Goal: Task Accomplishment & Management: Manage account settings

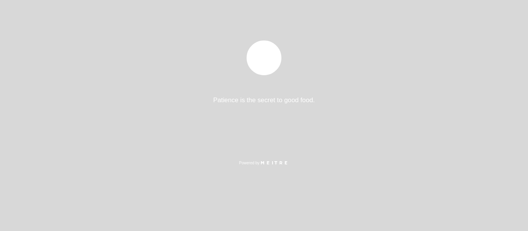
select select "es"
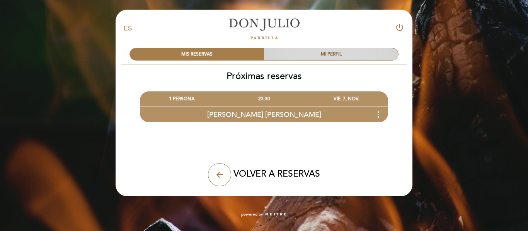
click at [289, 56] on div "MI PERFIL" at bounding box center [331, 54] width 134 height 12
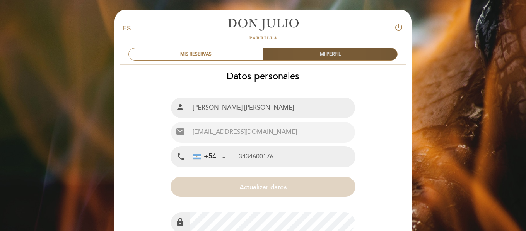
type input "[PHONE_NUMBER]"
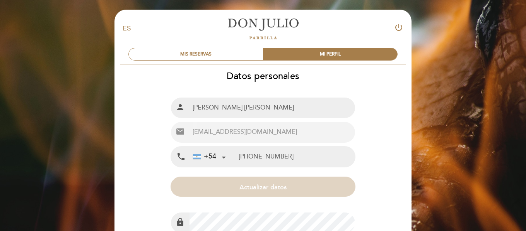
click at [397, 26] on icon "power_settings_new" at bounding box center [398, 27] width 9 height 9
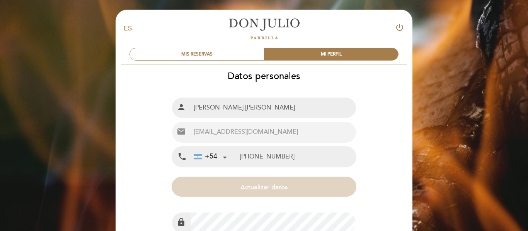
select select "es"
